Goal: Book appointment/travel/reservation

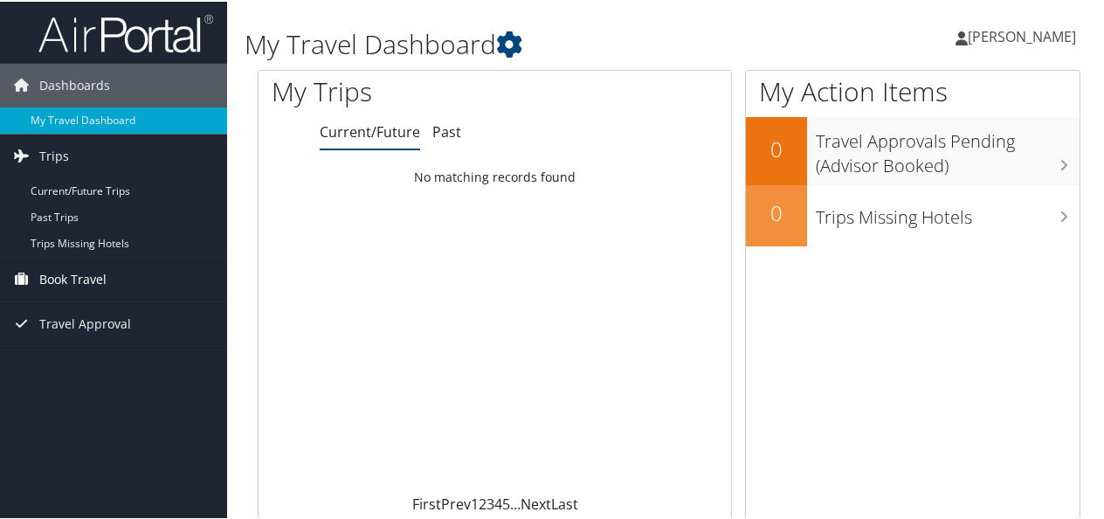
click at [81, 280] on span "Book Travel" at bounding box center [72, 278] width 67 height 44
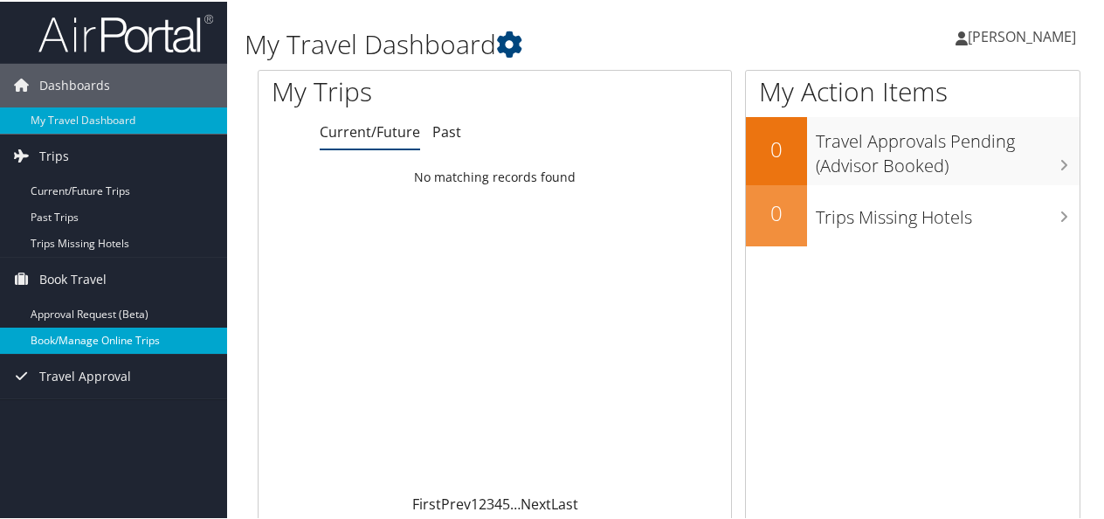
click at [110, 332] on link "Book/Manage Online Trips" at bounding box center [113, 339] width 227 height 26
click at [114, 331] on link "Book/Manage Online Trips" at bounding box center [113, 339] width 227 height 26
